Goal: Transaction & Acquisition: Download file/media

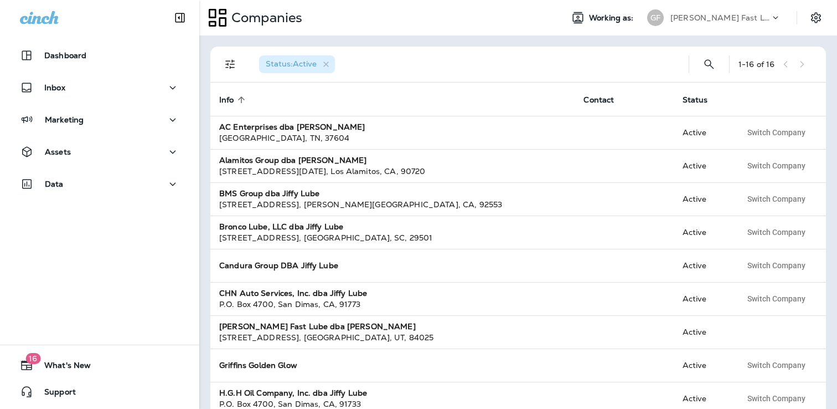
click at [703, 16] on p "[PERSON_NAME] Fast Lube dba [PERSON_NAME]" at bounding box center [720, 17] width 100 height 9
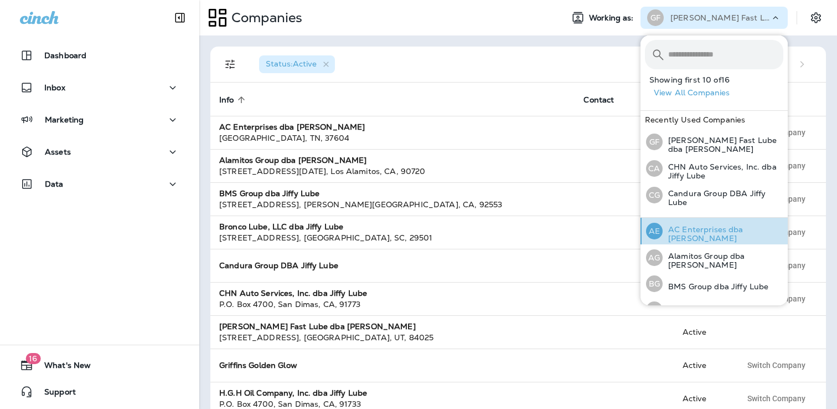
click at [681, 232] on p "AC Enterprises dba [PERSON_NAME]" at bounding box center [723, 234] width 121 height 18
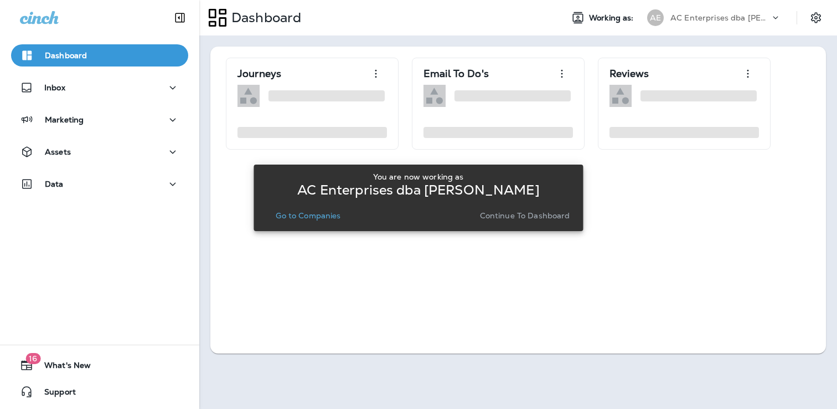
click at [321, 219] on p "Go to Companies" at bounding box center [308, 215] width 65 height 9
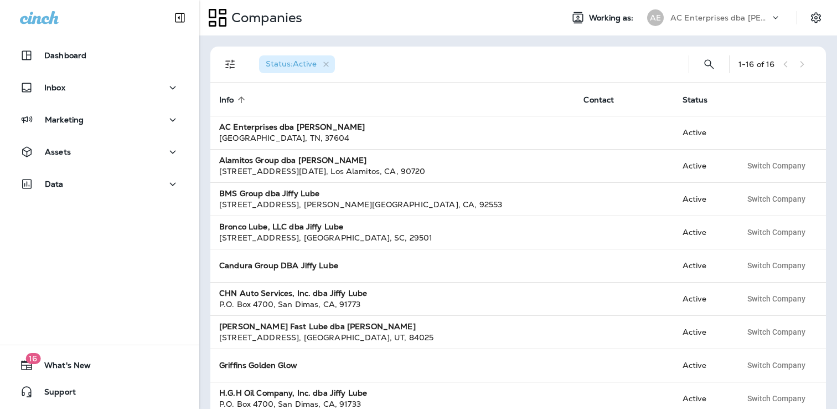
click at [703, 18] on p "AC Enterprises dba [PERSON_NAME]" at bounding box center [720, 17] width 100 height 9
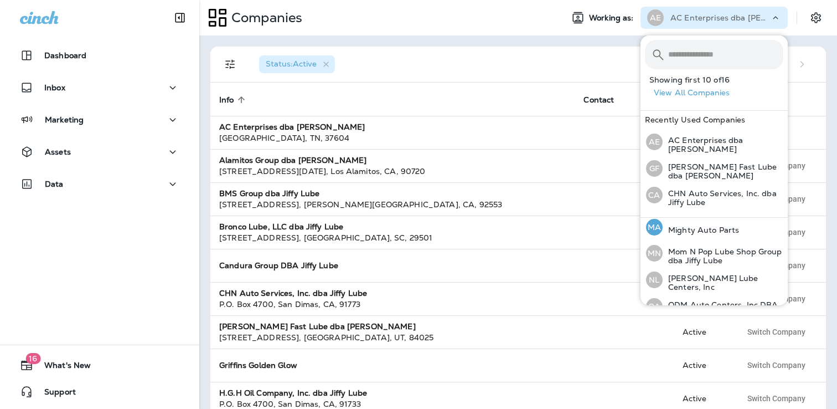
scroll to position [250, 0]
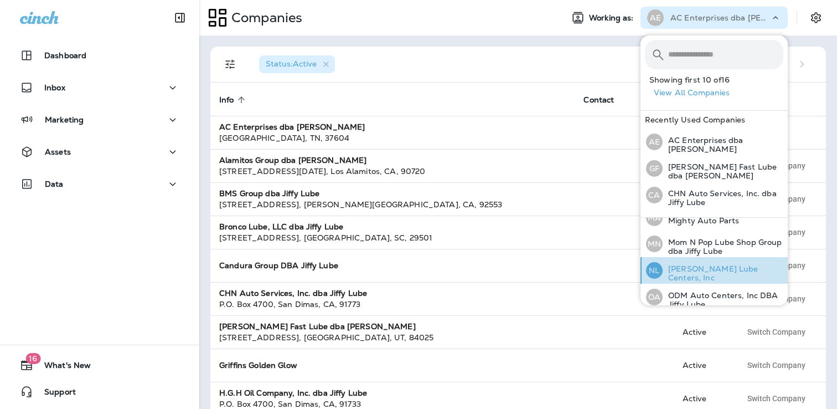
click at [693, 270] on p "[PERSON_NAME] Lube Centers, Inc" at bounding box center [723, 273] width 121 height 18
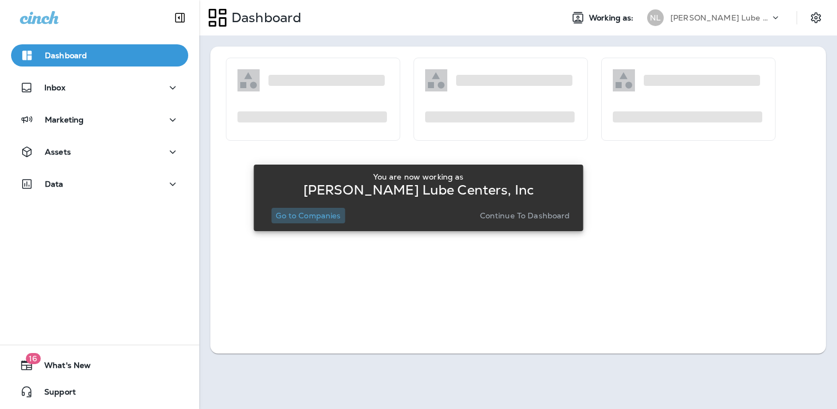
click at [313, 215] on p "Go to Companies" at bounding box center [308, 215] width 65 height 9
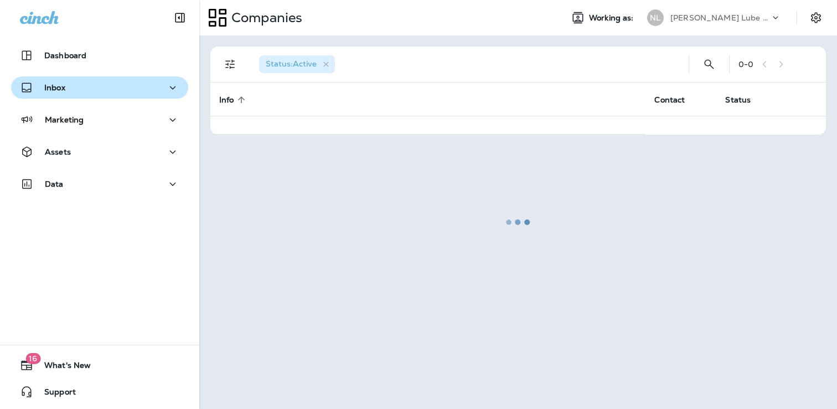
click at [100, 84] on div "Inbox" at bounding box center [99, 88] width 159 height 14
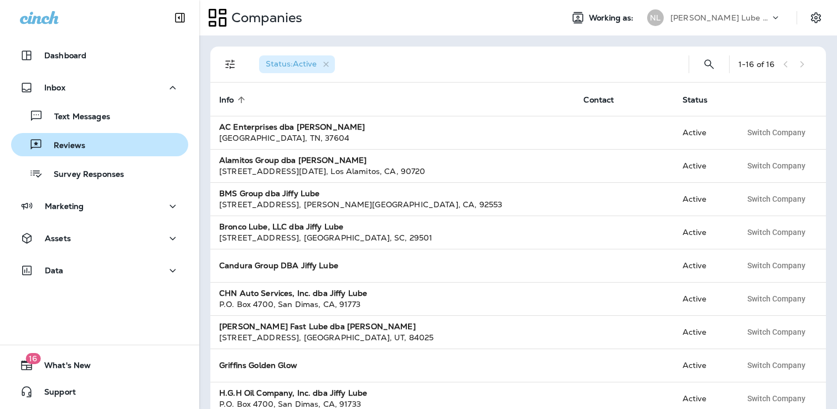
click at [99, 149] on div "Reviews" at bounding box center [100, 144] width 168 height 17
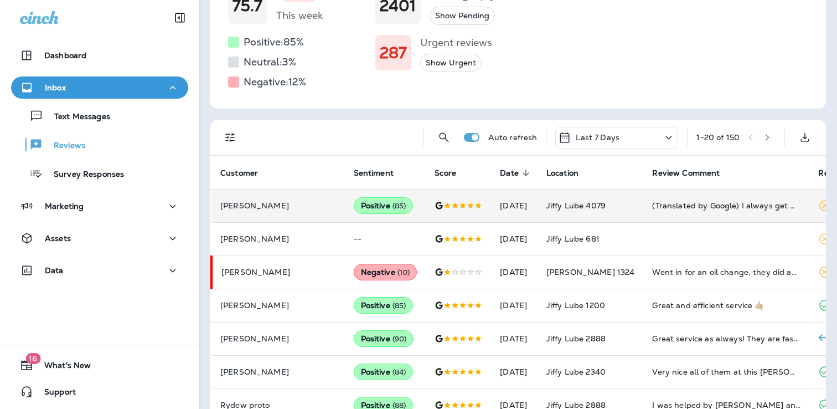
scroll to position [147, 0]
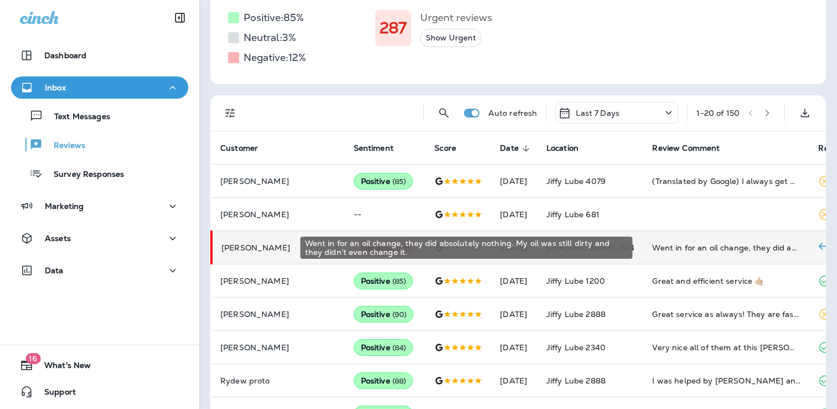
click at [741, 245] on div "Went in for an oil change, they did absolutely nothing. My oil was still dirty …" at bounding box center [726, 247] width 148 height 11
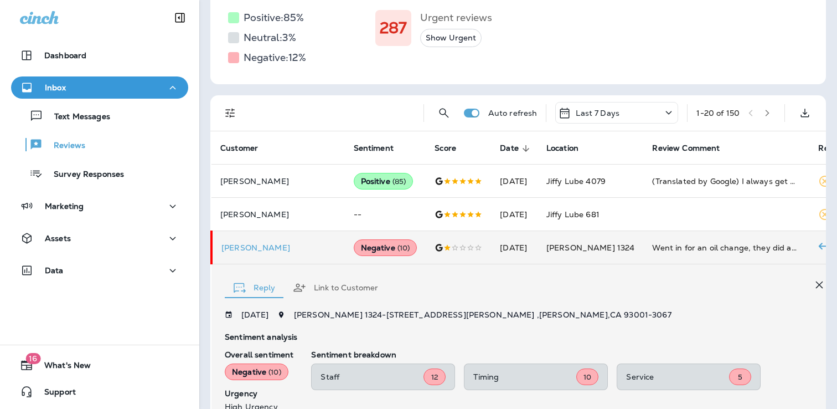
scroll to position [339, 0]
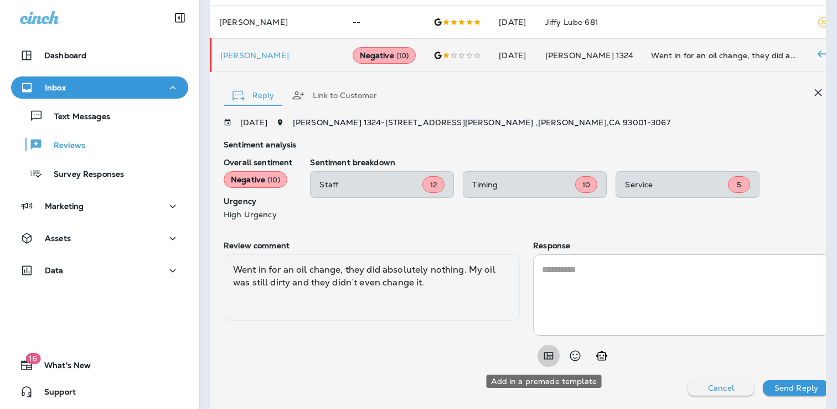
click at [545, 358] on icon "Add in a premade template" at bounding box center [548, 355] width 13 height 13
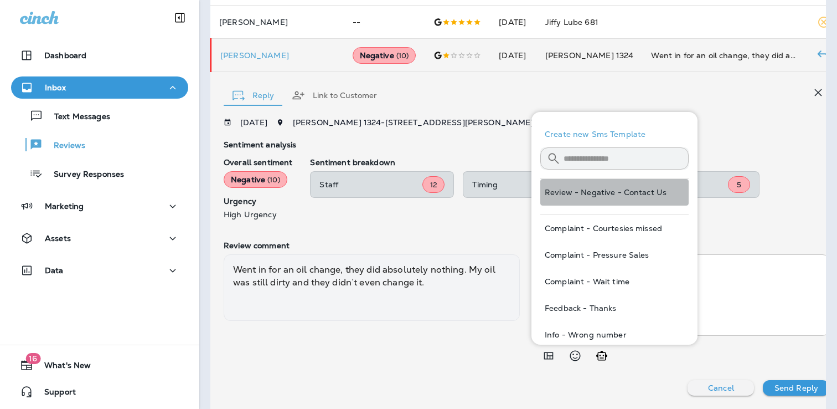
click at [653, 188] on button "Review - Negative - Contact Us" at bounding box center [614, 192] width 148 height 27
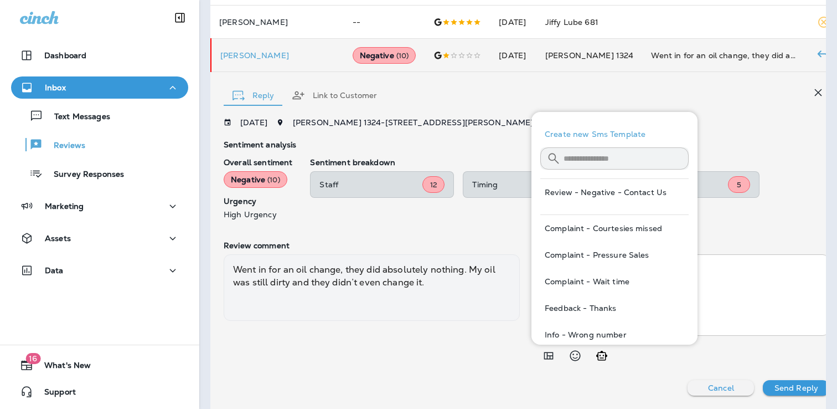
type textarea "**********"
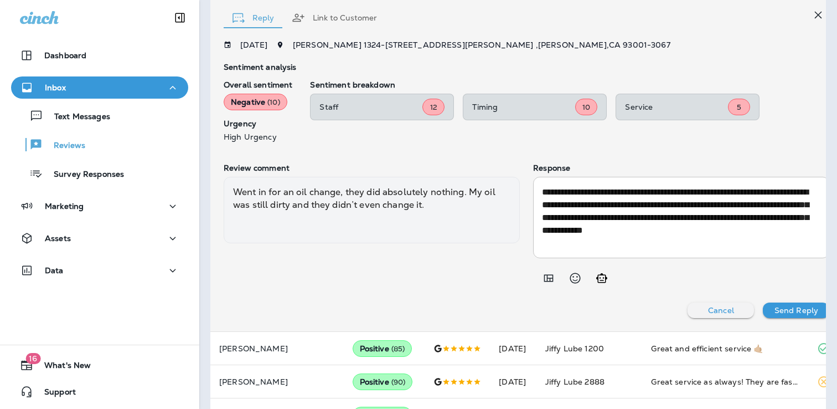
scroll to position [424, 0]
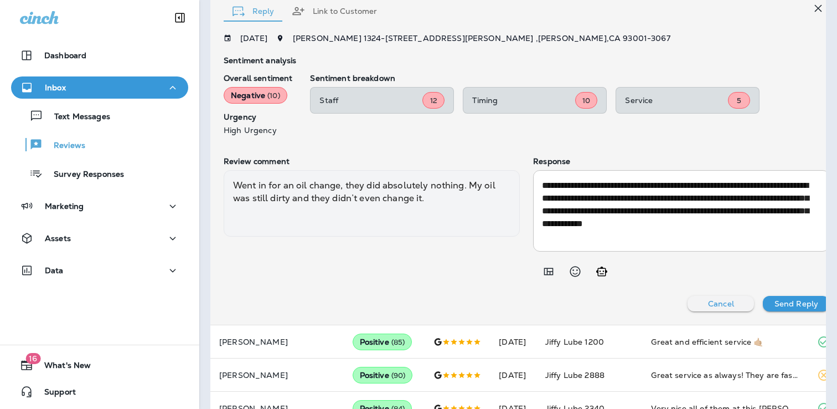
click at [784, 307] on p "Send Reply" at bounding box center [796, 303] width 44 height 9
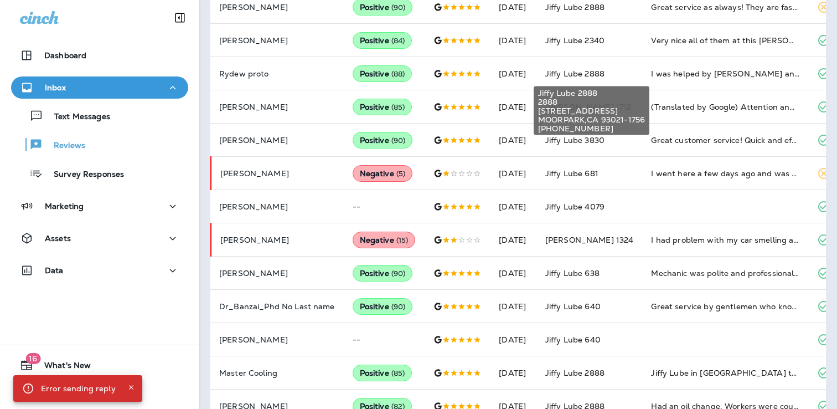
scroll to position [471, 0]
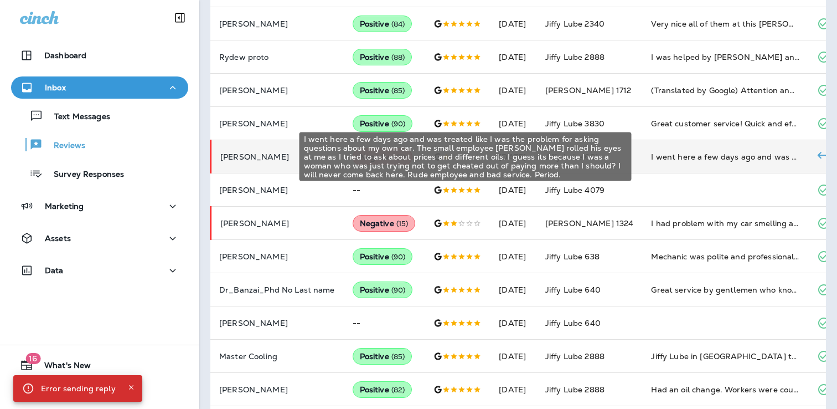
click at [717, 161] on div "I went here a few days ago and was treated like I was the problem for asking qu…" at bounding box center [725, 156] width 148 height 11
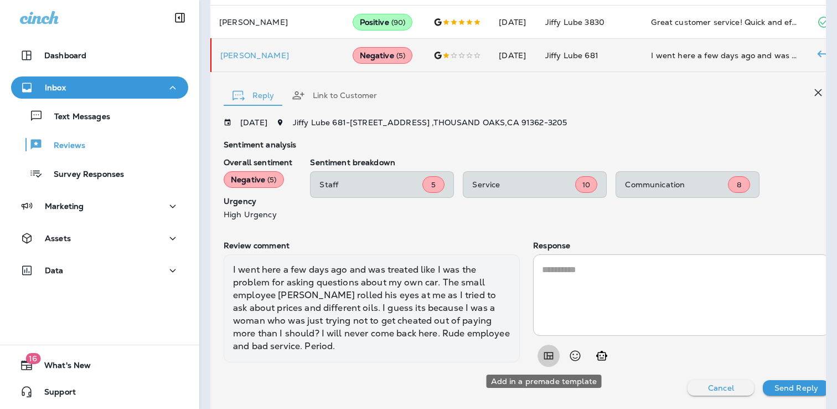
click at [542, 355] on icon "Add in a premade template" at bounding box center [548, 355] width 13 height 13
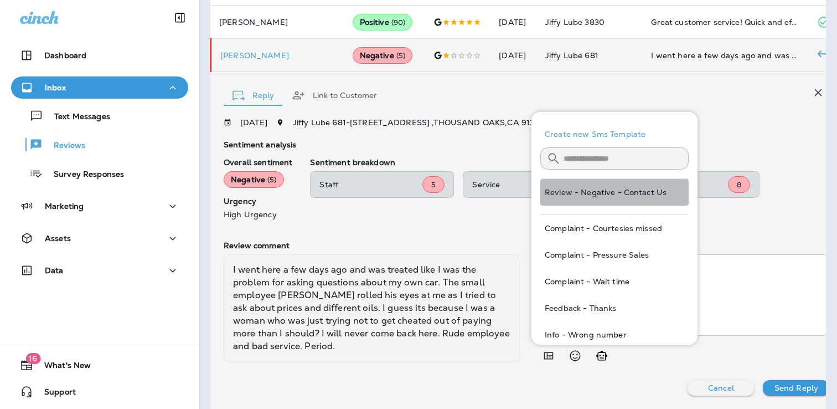
click at [620, 194] on button "Review - Negative - Contact Us" at bounding box center [614, 192] width 148 height 27
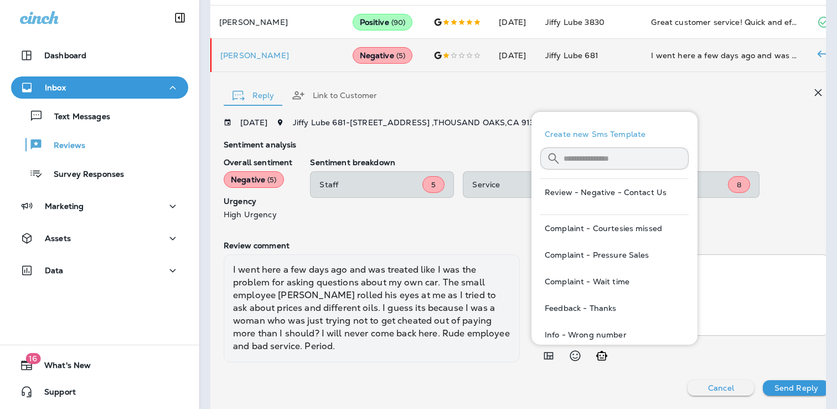
type textarea "**********"
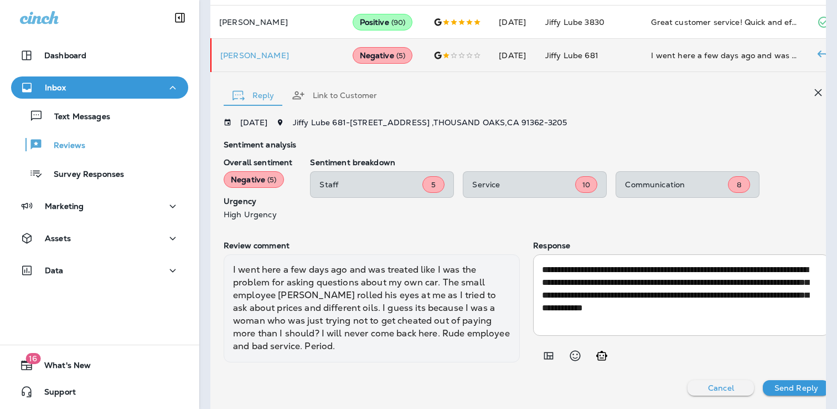
click at [796, 384] on p "Send Reply" at bounding box center [796, 387] width 44 height 9
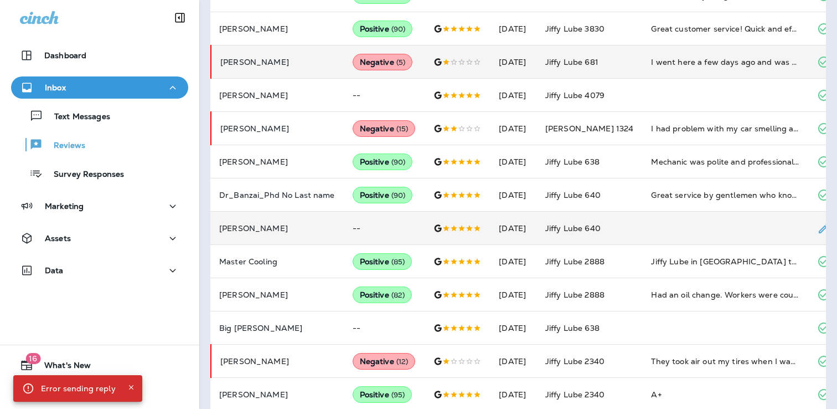
scroll to position [566, 0]
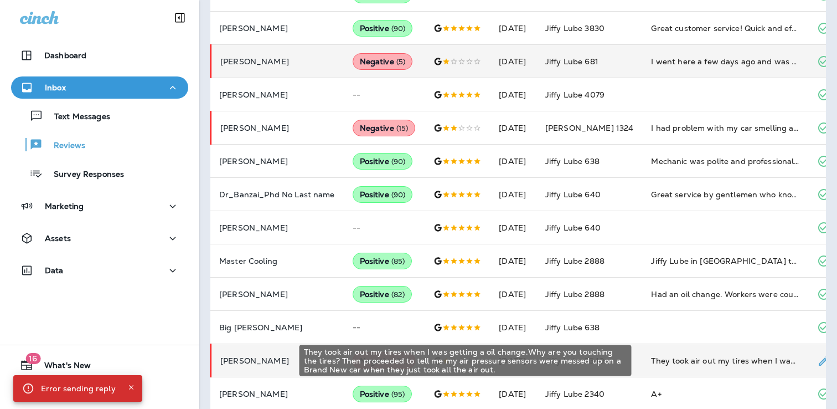
click at [665, 364] on div "They took air out my tires when I was getting a oil change.Why are you touching…" at bounding box center [725, 360] width 148 height 11
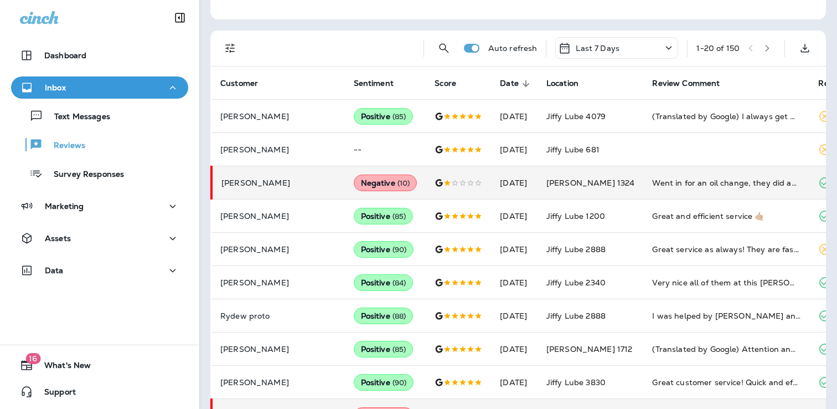
scroll to position [169, 0]
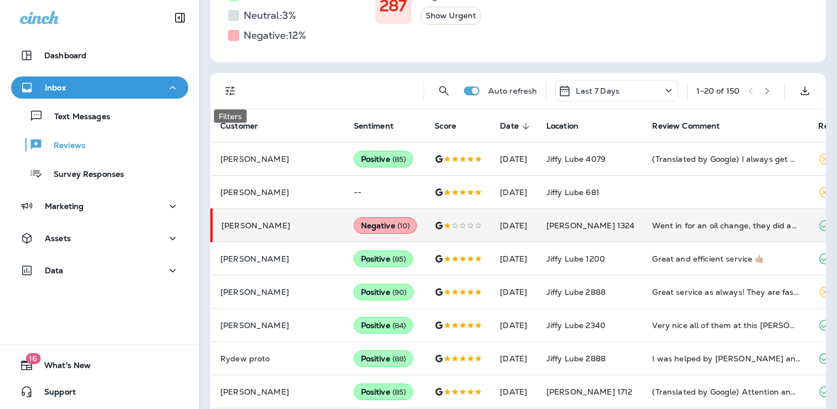
click at [231, 87] on icon "Filters" at bounding box center [230, 90] width 13 height 13
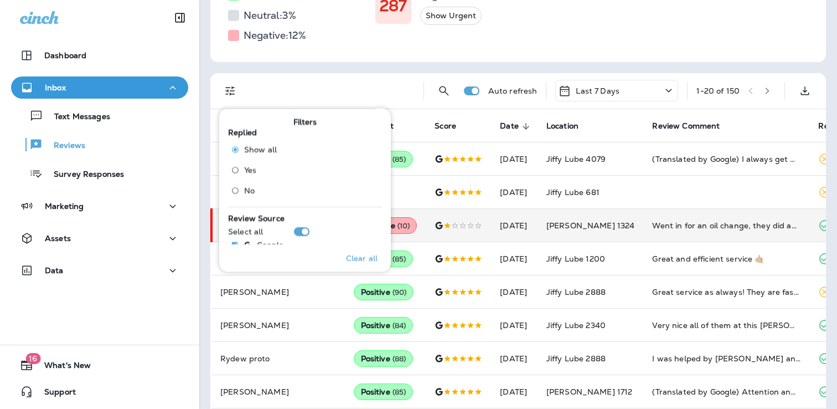
click at [249, 188] on span "No" at bounding box center [249, 189] width 11 height 9
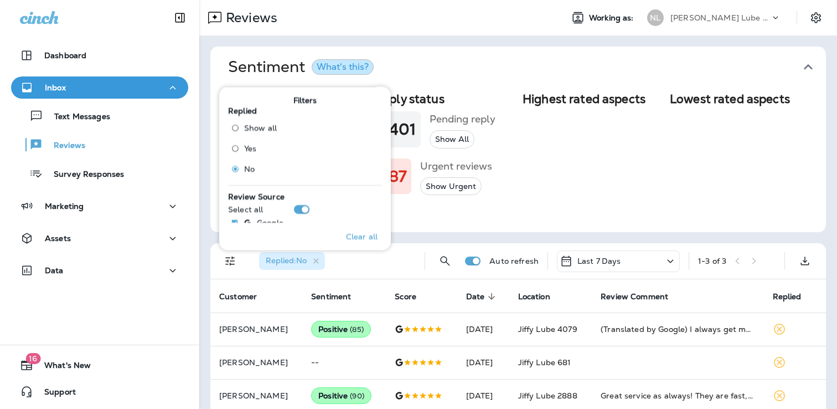
click at [722, 8] on div "NL Najjar Lube Centers, Inc" at bounding box center [714, 18] width 147 height 22
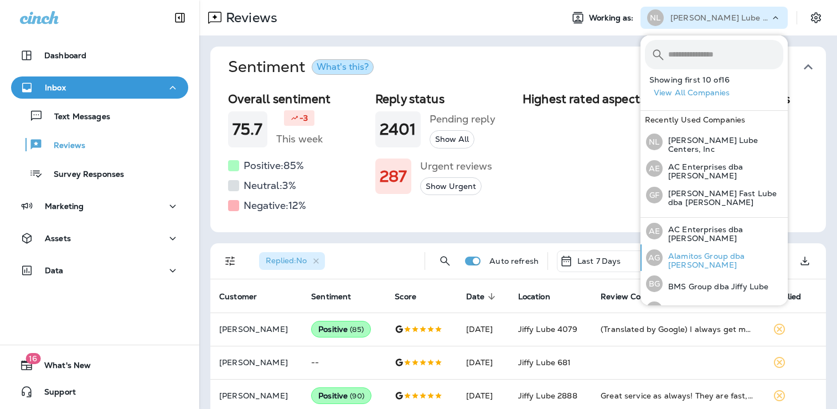
click at [679, 258] on p "Alamitos Group dba [PERSON_NAME]" at bounding box center [723, 260] width 121 height 18
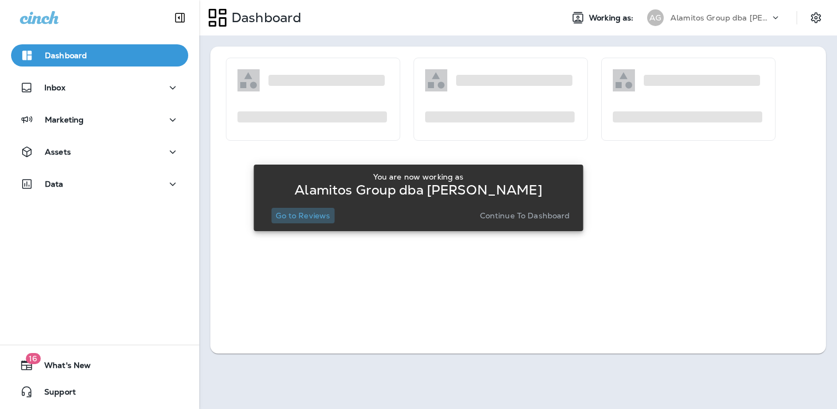
click at [314, 220] on p "Go to Reviews" at bounding box center [303, 215] width 54 height 9
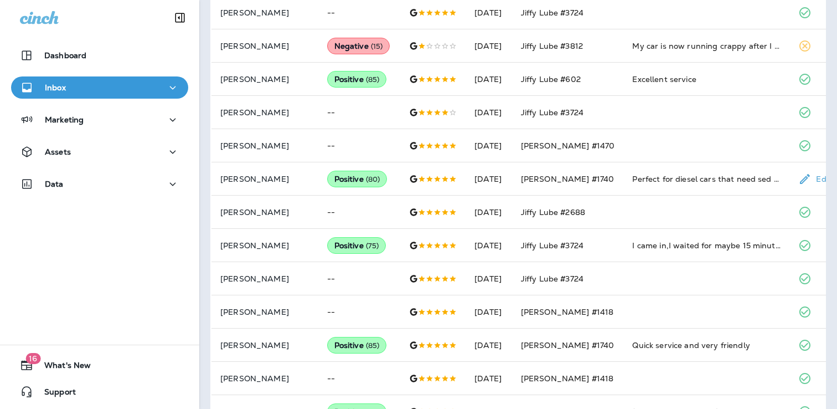
scroll to position [381, 0]
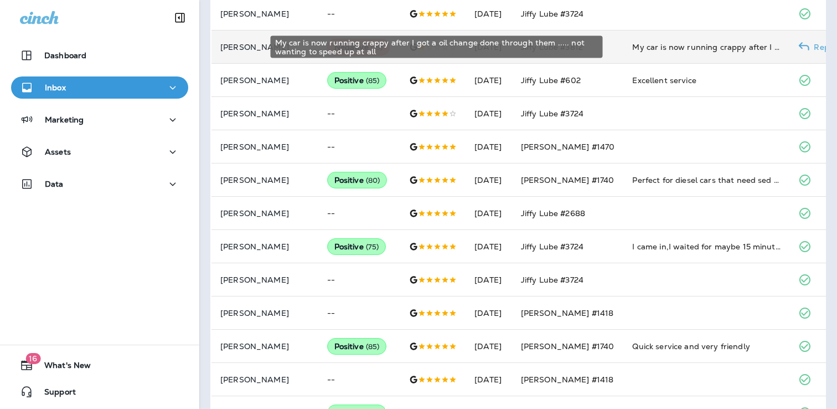
click at [708, 45] on div "My car is now running crappy after I got a oil change done through them ..... n…" at bounding box center [706, 47] width 148 height 11
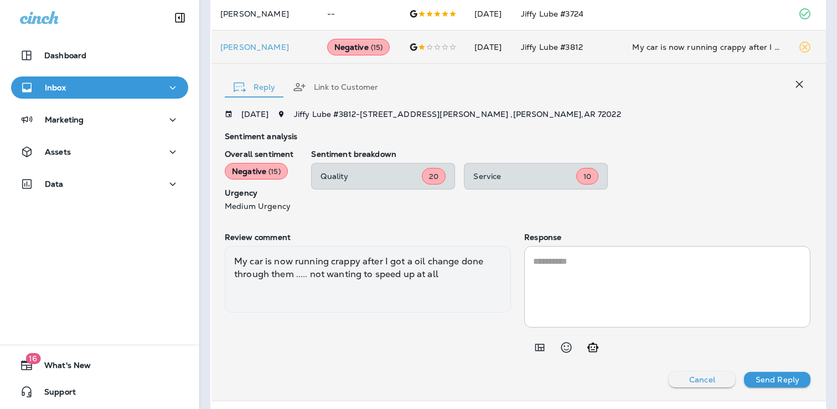
click at [535, 344] on icon "Add in a premade template" at bounding box center [539, 347] width 9 height 7
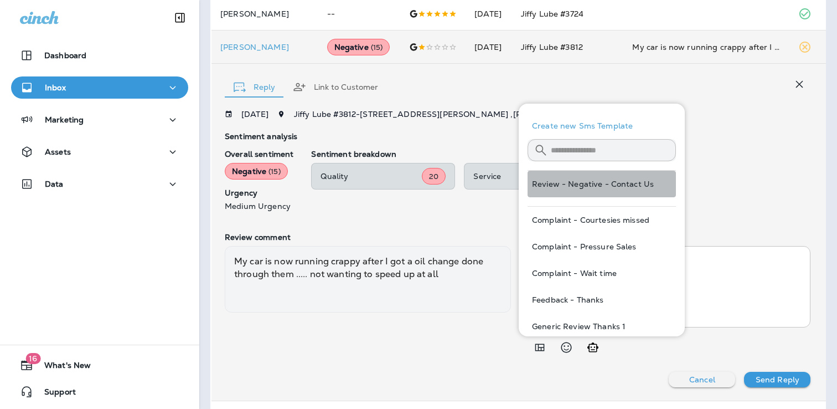
click at [583, 192] on button "Review - Negative - Contact Us" at bounding box center [602, 184] width 148 height 27
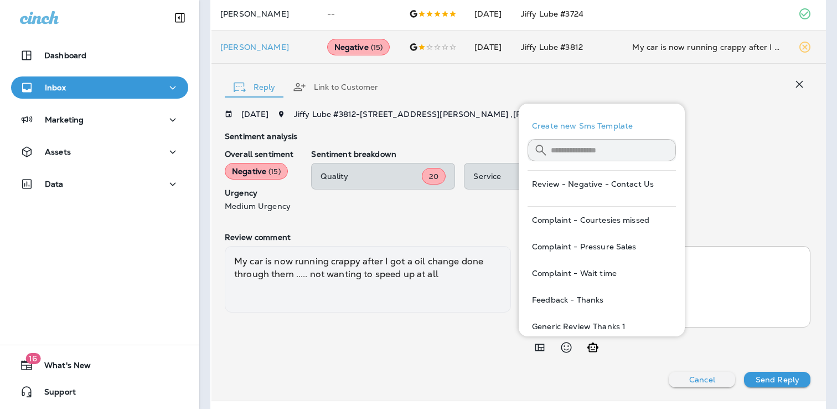
type textarea "**********"
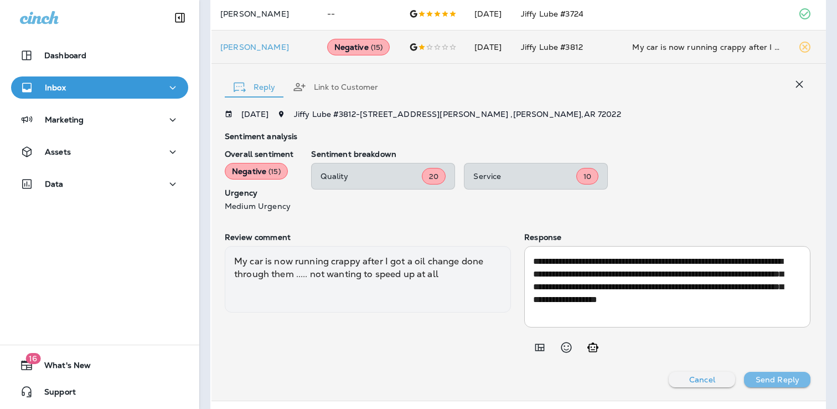
click at [754, 371] on button "Send Reply" at bounding box center [777, 379] width 66 height 16
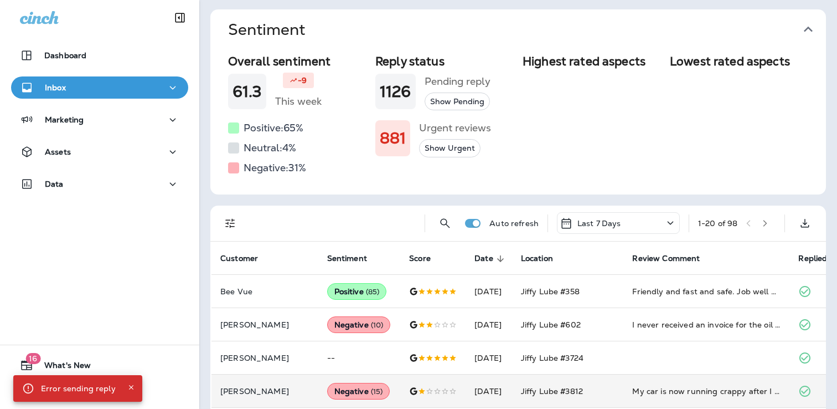
scroll to position [0, 0]
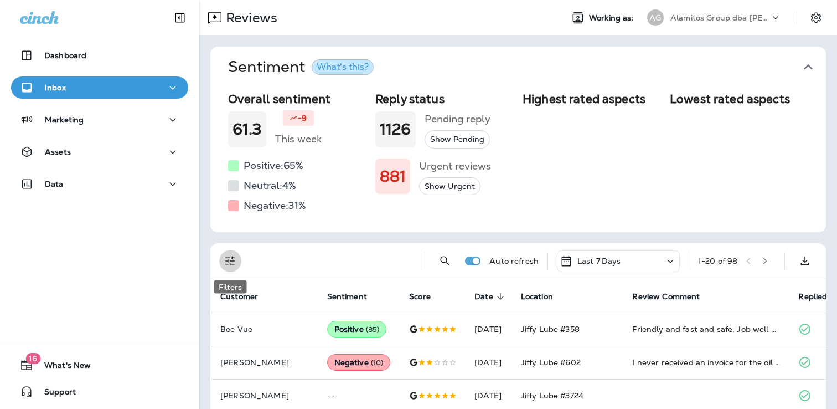
click at [227, 260] on icon "Filters" at bounding box center [230, 260] width 13 height 13
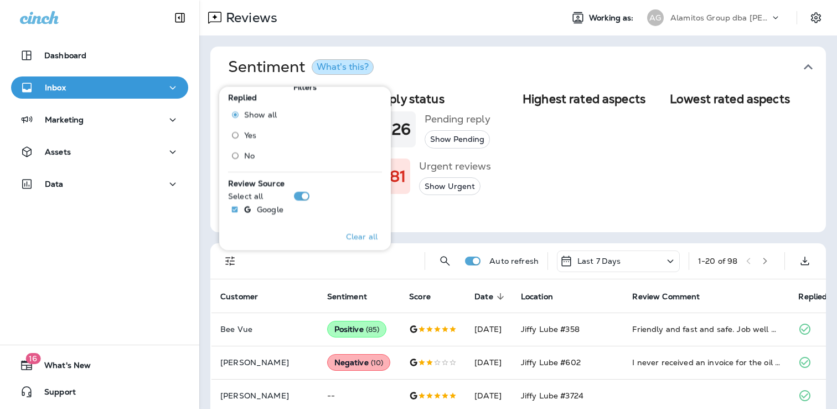
scroll to position [13, 0]
click at [253, 154] on span "No" at bounding box center [249, 155] width 11 height 9
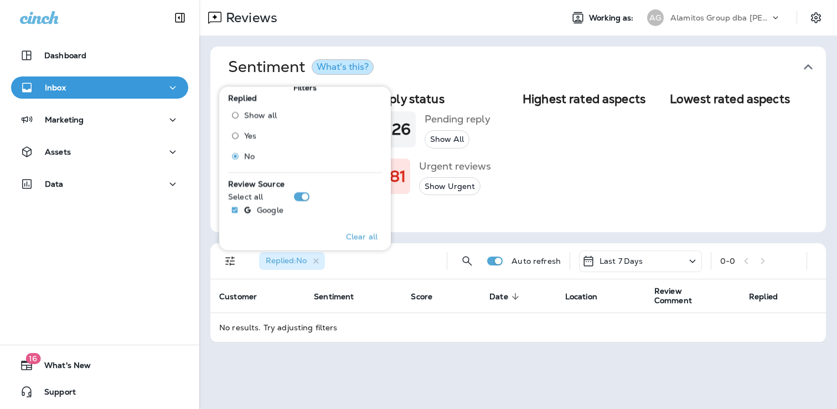
click at [502, 360] on div "Reviews Working as: AG Alamitos Group dba Jiffy Lube Sentiment What's this? Ove…" at bounding box center [518, 204] width 638 height 409
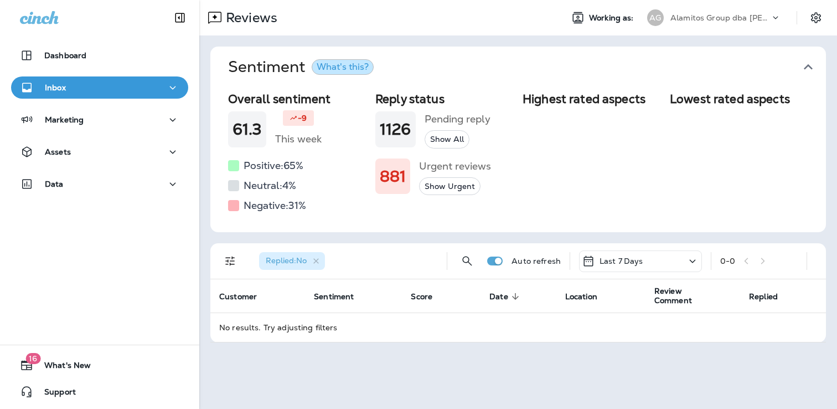
click at [698, 19] on p "Alamitos Group dba [PERSON_NAME]" at bounding box center [720, 17] width 100 height 9
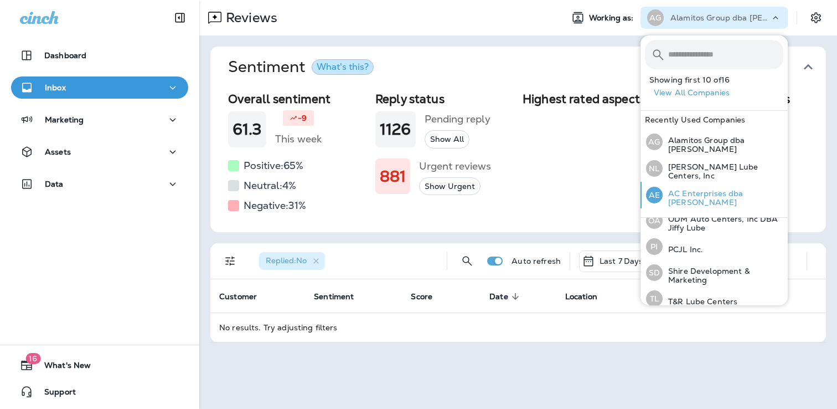
scroll to position [330, 0]
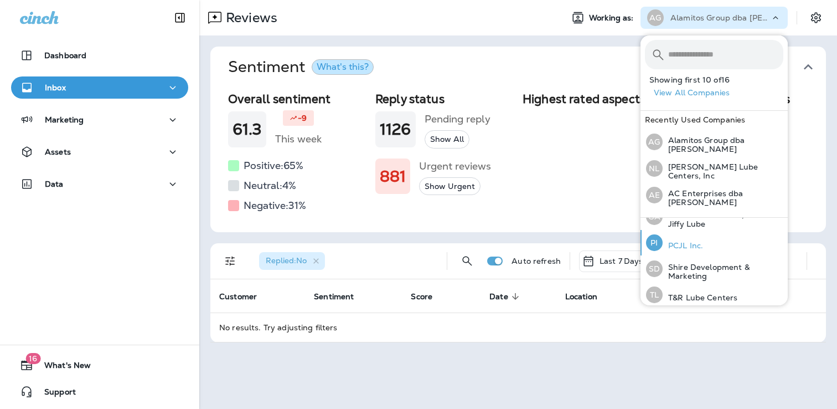
click at [697, 241] on p "PCJL Inc." at bounding box center [683, 245] width 40 height 9
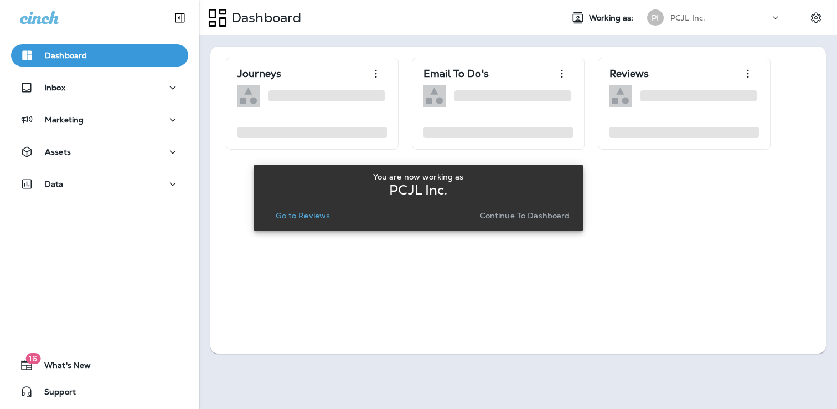
click at [311, 209] on button "Go to Reviews" at bounding box center [302, 216] width 63 height 16
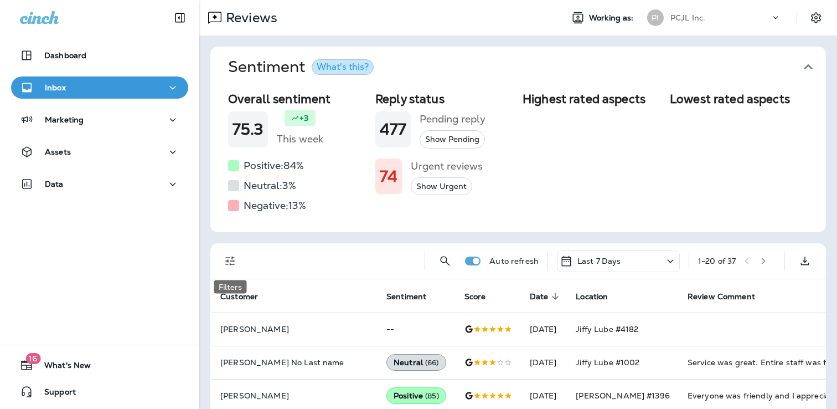
click at [228, 259] on icon "Filters" at bounding box center [230, 260] width 13 height 13
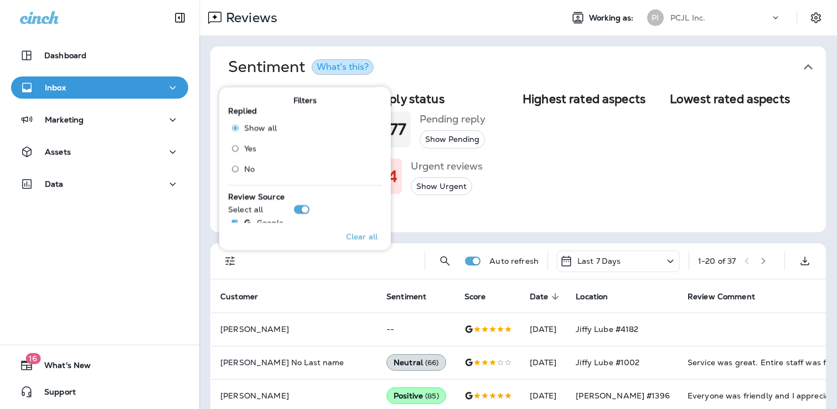
click at [257, 169] on label "No" at bounding box center [251, 168] width 50 height 18
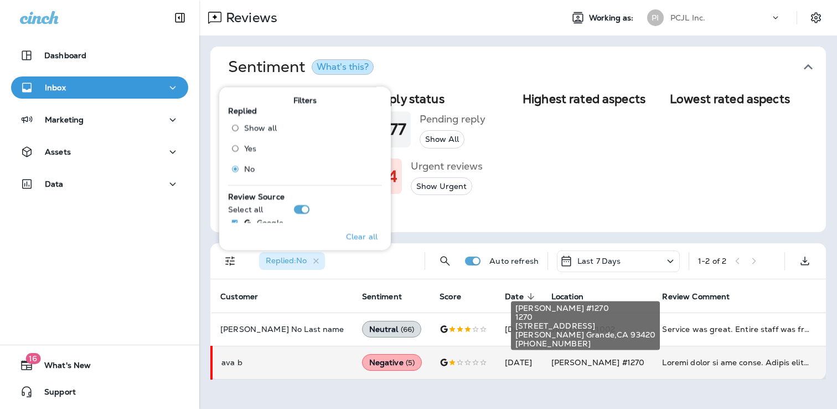
click at [551, 363] on span "Jiffy Lube #1270" at bounding box center [598, 362] width 94 height 10
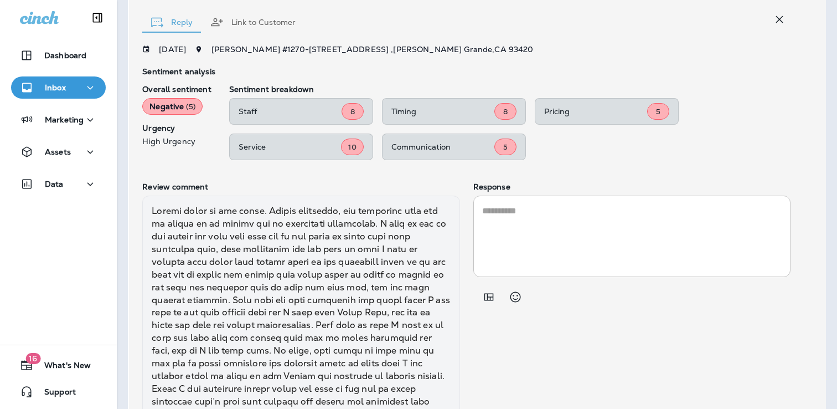
scroll to position [378, 0]
click at [486, 297] on icon "Add in a premade template" at bounding box center [488, 297] width 13 height 13
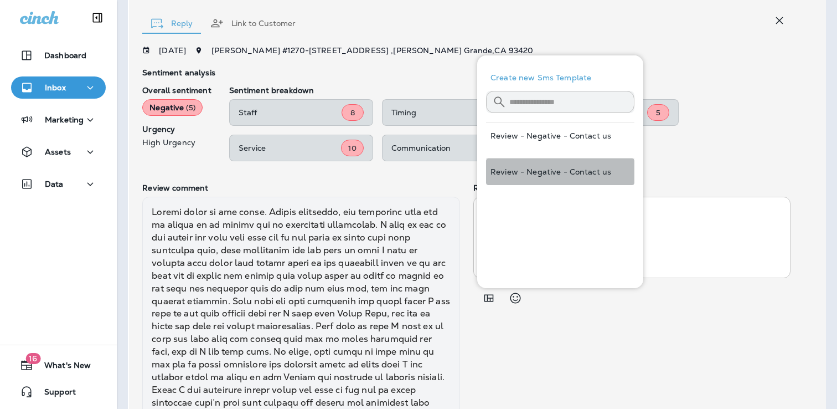
click at [539, 162] on button "Review - Negative - Contact us" at bounding box center [560, 171] width 148 height 27
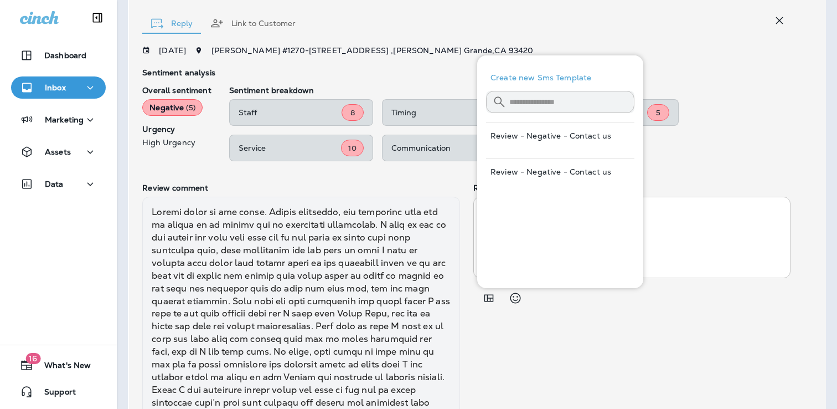
type textarea "**********"
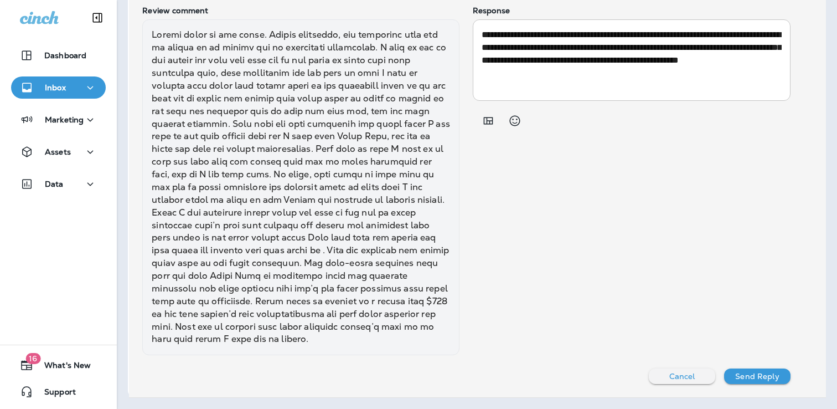
scroll to position [557, 0]
click at [770, 378] on p "Send Reply" at bounding box center [757, 375] width 44 height 9
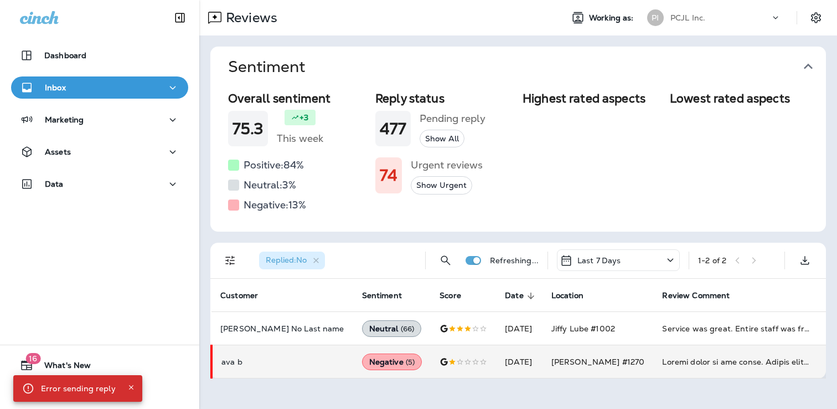
scroll to position [0, 0]
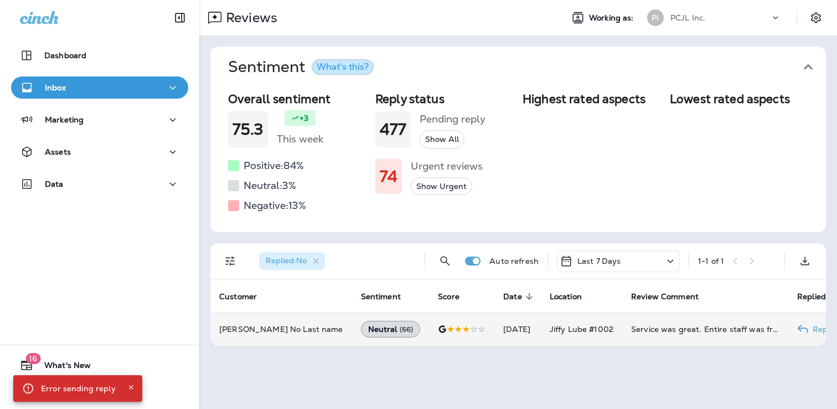
click at [503, 333] on td "Sep 11, 2025" at bounding box center [517, 328] width 47 height 33
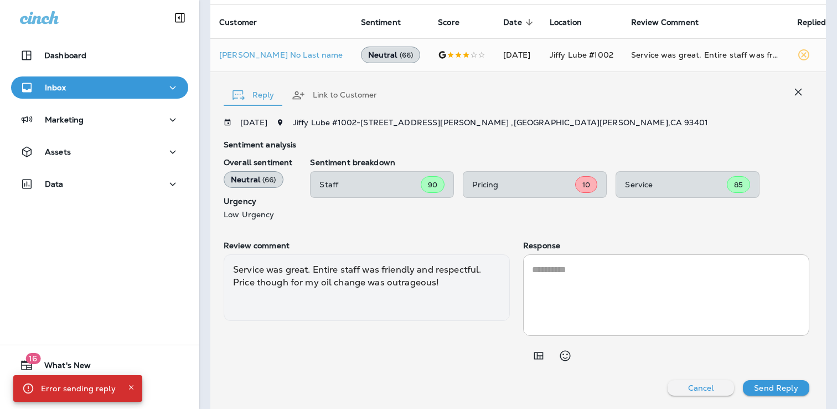
scroll to position [273, 0]
click at [532, 350] on icon "Add in a premade template" at bounding box center [538, 355] width 13 height 13
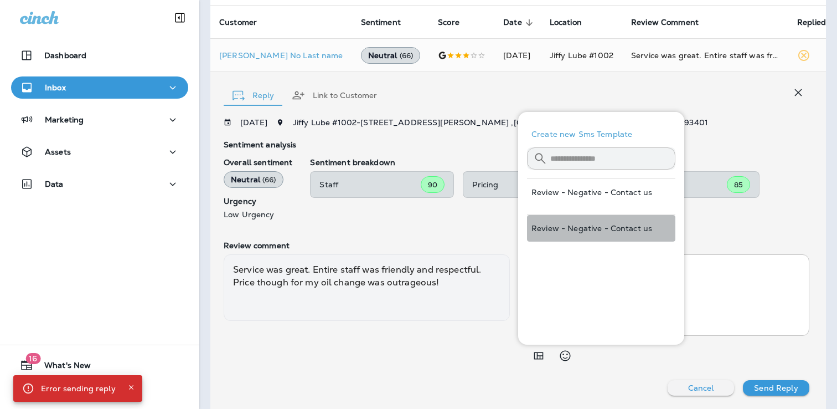
click at [590, 227] on button "Review - Negative - Contact us" at bounding box center [601, 228] width 148 height 27
type textarea "**********"
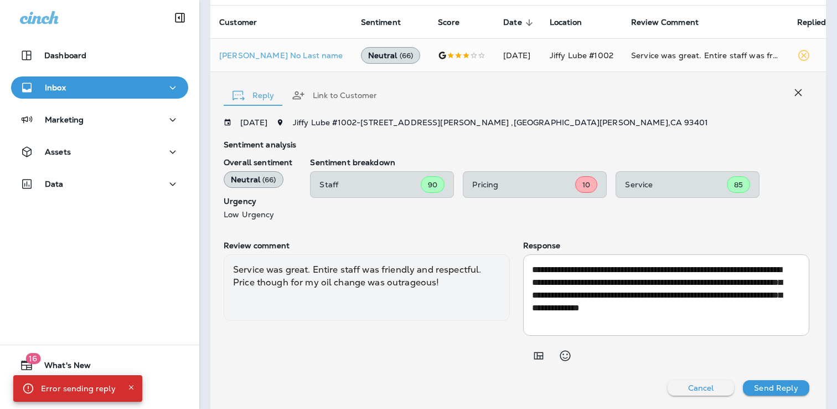
click at [754, 388] on p "Send Reply" at bounding box center [776, 387] width 44 height 9
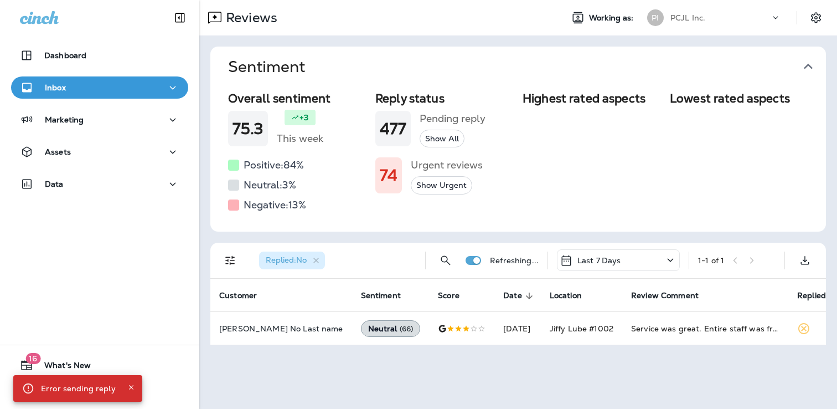
scroll to position [0, 0]
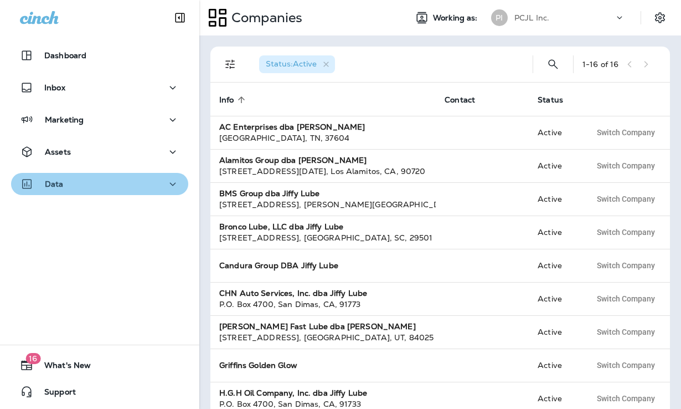
click at [71, 183] on div "Data" at bounding box center [99, 184] width 159 height 14
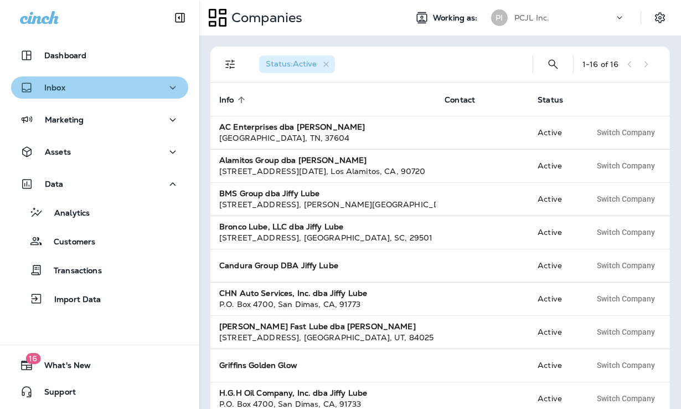
click at [62, 82] on div "Inbox" at bounding box center [42, 88] width 45 height 14
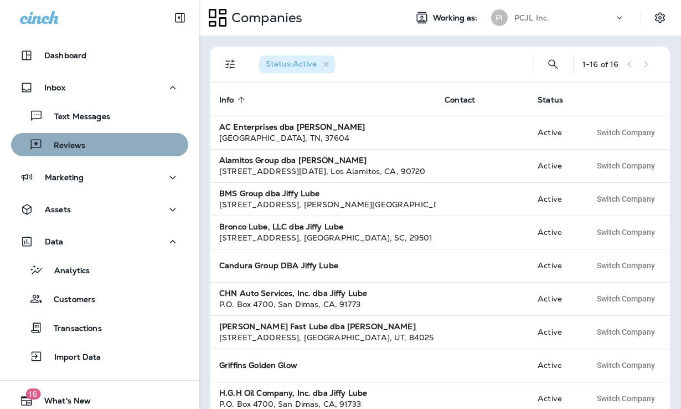
click at [74, 146] on p "Reviews" at bounding box center [64, 146] width 43 height 11
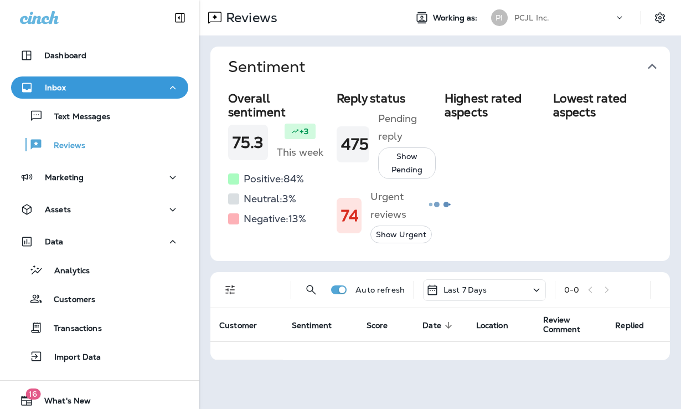
click at [226, 278] on div at bounding box center [439, 204] width 479 height 406
click at [228, 288] on div at bounding box center [439, 204] width 479 height 406
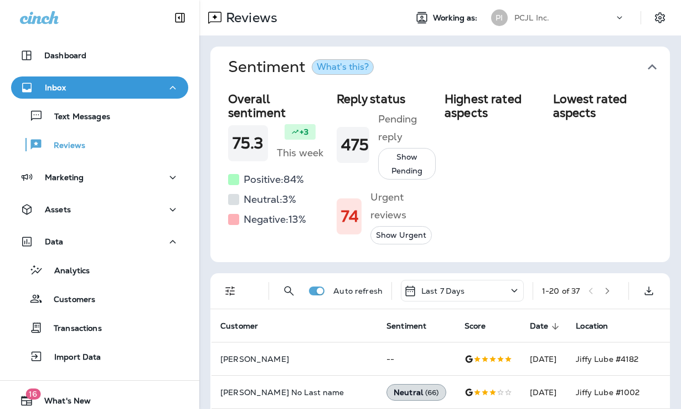
click at [229, 293] on icon "Filters" at bounding box center [230, 290] width 13 height 13
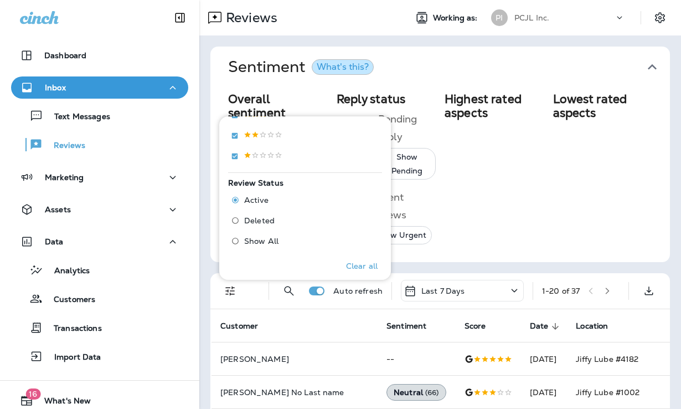
scroll to position [272, 0]
click at [368, 156] on p "Only" at bounding box center [360, 157] width 18 height 9
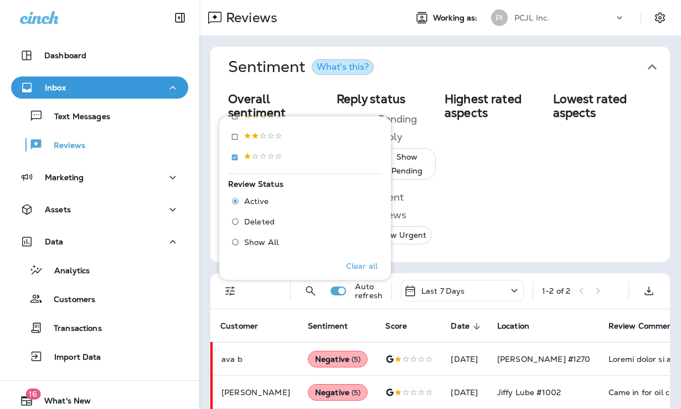
click at [498, 223] on div "Highest rated aspects" at bounding box center [495, 168] width 100 height 152
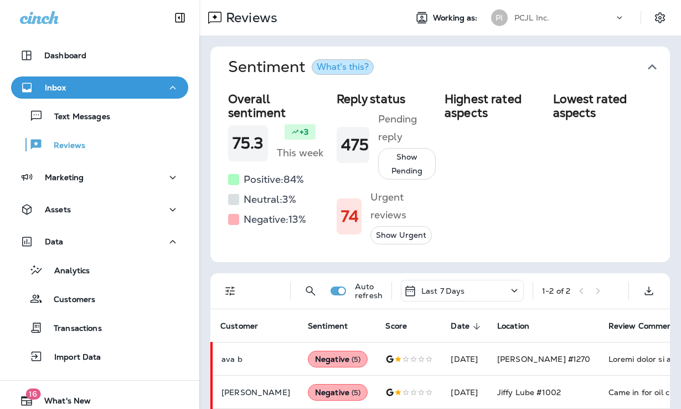
click at [483, 290] on div "Last 7 Days" at bounding box center [462, 291] width 123 height 22
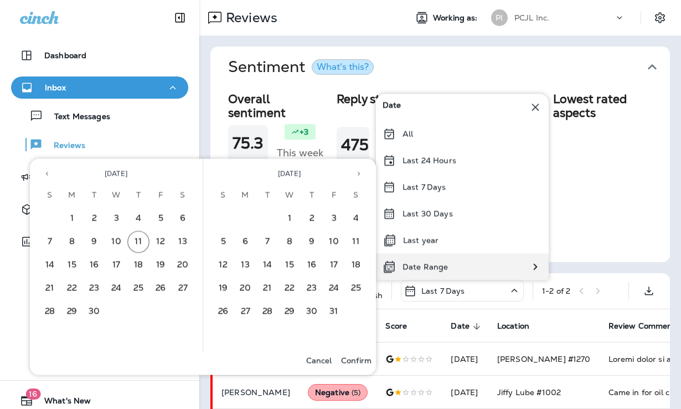
click at [455, 259] on div "Date Range" at bounding box center [462, 267] width 173 height 27
click at [49, 174] on icon "Previous month" at bounding box center [47, 174] width 8 height 8
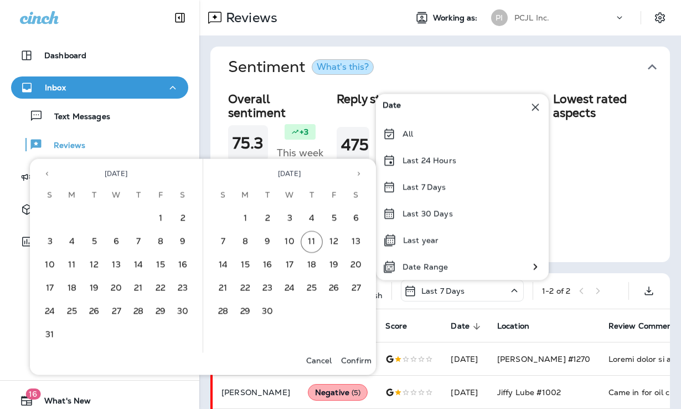
click at [49, 174] on icon "Previous month" at bounding box center [47, 174] width 8 height 8
click at [91, 221] on button "1" at bounding box center [94, 219] width 22 height 22
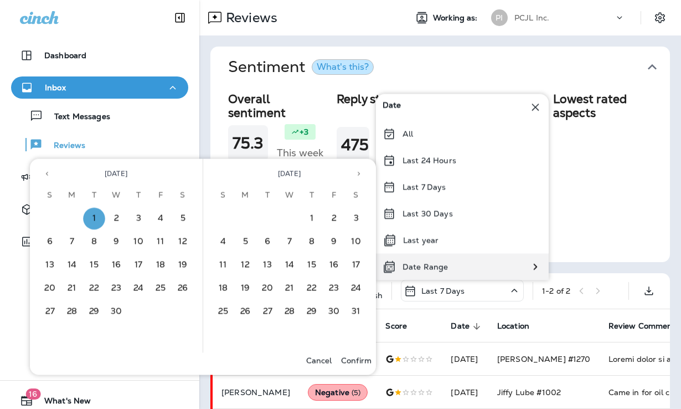
click at [443, 262] on p "Date Range" at bounding box center [424, 266] width 45 height 9
click at [358, 175] on icon "Next month" at bounding box center [359, 174] width 8 height 8
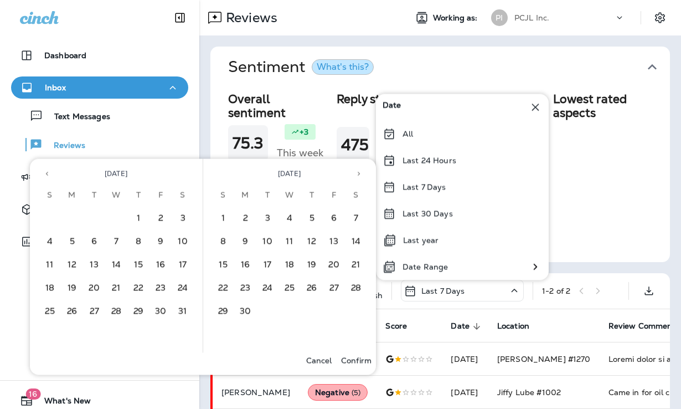
click at [358, 175] on icon "Next month" at bounding box center [359, 174] width 8 height 8
click at [50, 329] on button "31" at bounding box center [50, 335] width 22 height 22
click at [47, 174] on icon "Previous month" at bounding box center [47, 174] width 2 height 4
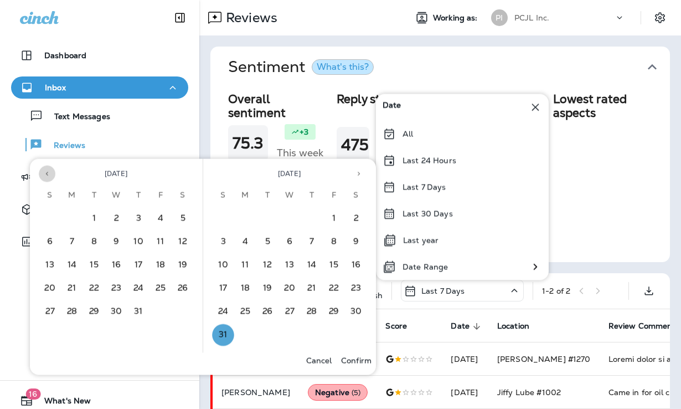
click at [47, 173] on icon "Previous month" at bounding box center [47, 174] width 2 height 4
click at [46, 173] on icon "Previous month" at bounding box center [47, 174] width 2 height 4
click at [90, 216] on button "1" at bounding box center [94, 219] width 22 height 22
click at [359, 173] on icon "Next month" at bounding box center [359, 174] width 8 height 8
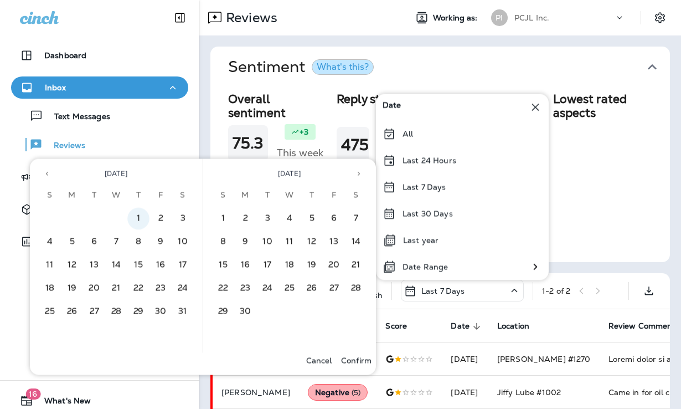
click at [359, 173] on icon "Next month" at bounding box center [359, 174] width 8 height 8
click at [227, 335] on button "31" at bounding box center [223, 335] width 22 height 22
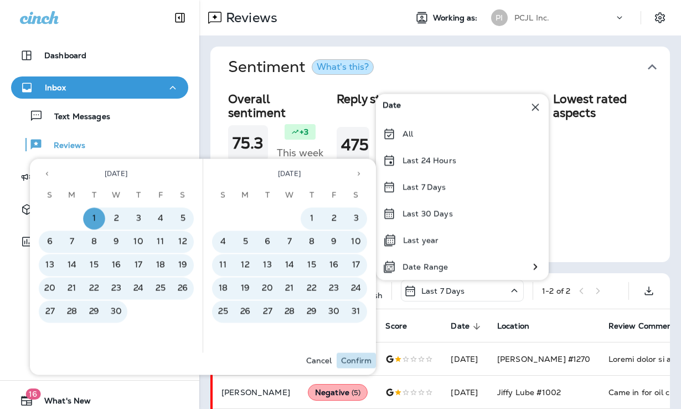
click at [351, 358] on p "Confirm" at bounding box center [356, 360] width 30 height 9
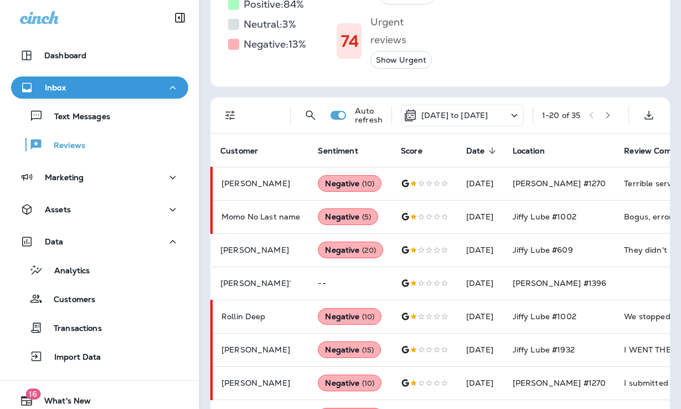
scroll to position [166, 0]
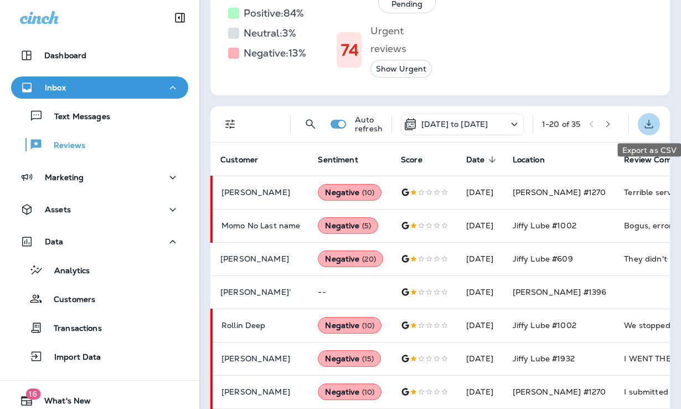
click at [650, 127] on icon "Export as CSV" at bounding box center [648, 123] width 13 height 13
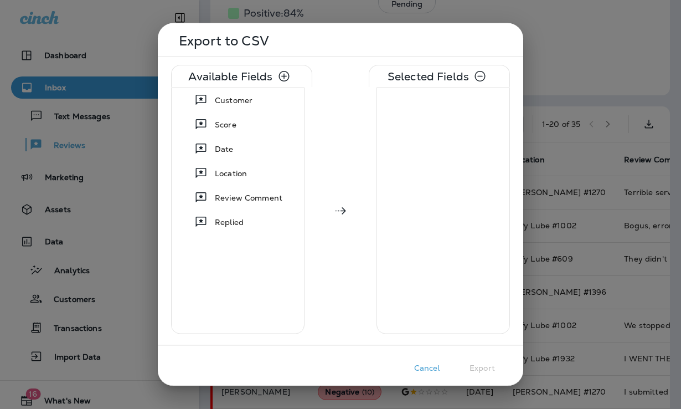
click at [357, 212] on div "Customer Score Date Location Review Comment Replied" at bounding box center [340, 215] width 339 height 257
click at [330, 206] on div at bounding box center [341, 210] width 30 height 13
click at [360, 206] on div "Customer Score Date Location Review Comment Replied" at bounding box center [340, 215] width 339 height 257
click at [241, 104] on span "Customer" at bounding box center [234, 100] width 38 height 11
click at [241, 115] on div "Score" at bounding box center [238, 125] width 98 height 20
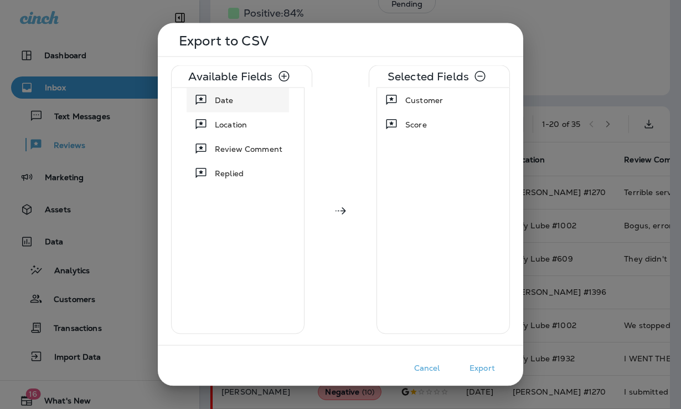
click at [237, 101] on div "Date" at bounding box center [224, 100] width 28 height 20
click at [237, 101] on span "Location" at bounding box center [231, 100] width 32 height 11
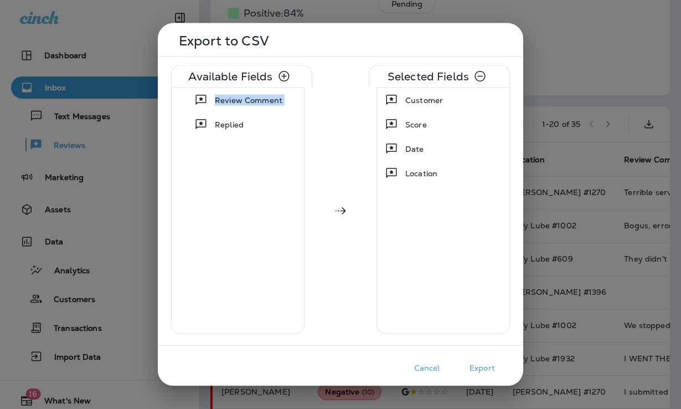
click at [237, 101] on span "Review Comment" at bounding box center [249, 100] width 68 height 11
click at [237, 119] on span "Replied" at bounding box center [229, 124] width 29 height 11
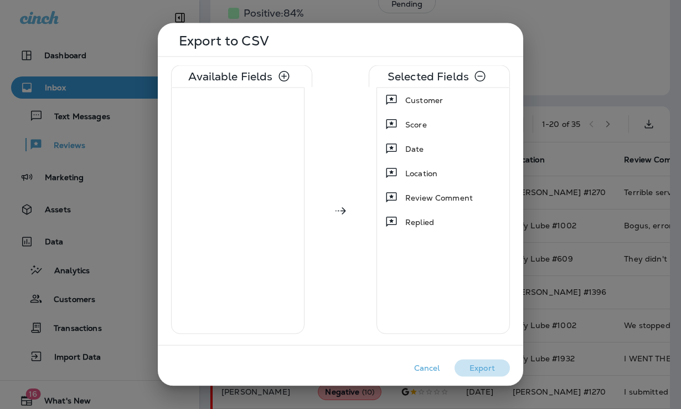
click at [480, 366] on button "Export" at bounding box center [482, 367] width 55 height 17
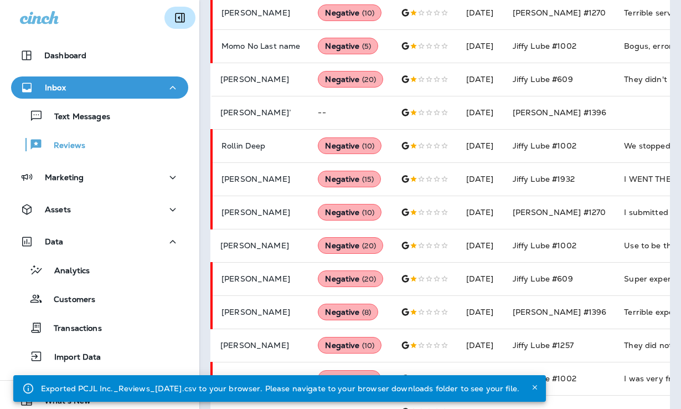
scroll to position [353, 0]
